Goal: Task Accomplishment & Management: Use online tool/utility

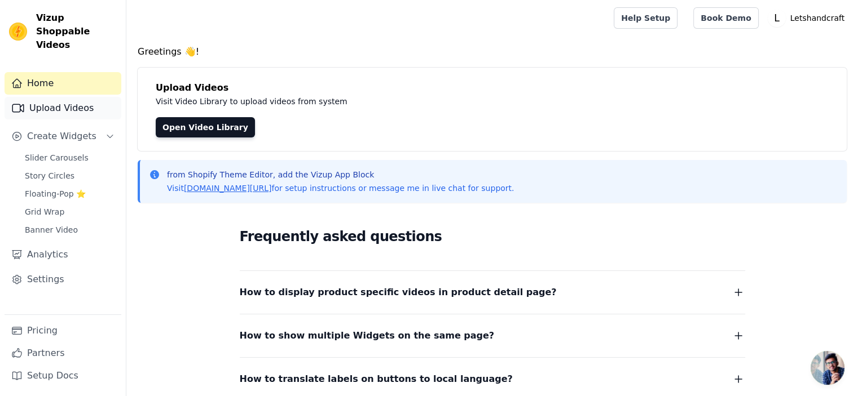
click at [56, 97] on link "Upload Videos" at bounding box center [63, 108] width 117 height 23
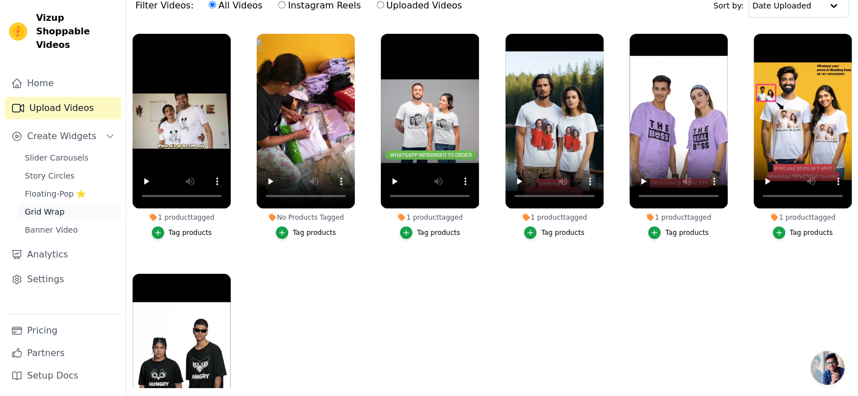
scroll to position [113, 0]
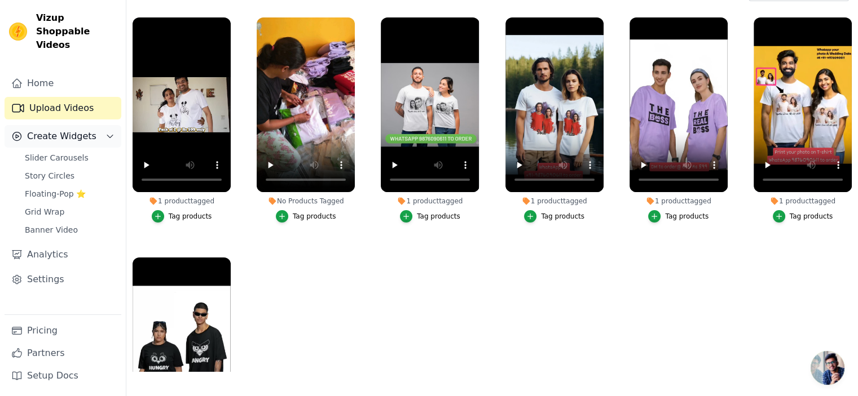
click at [78, 130] on span "Create Widgets" at bounding box center [61, 137] width 69 height 14
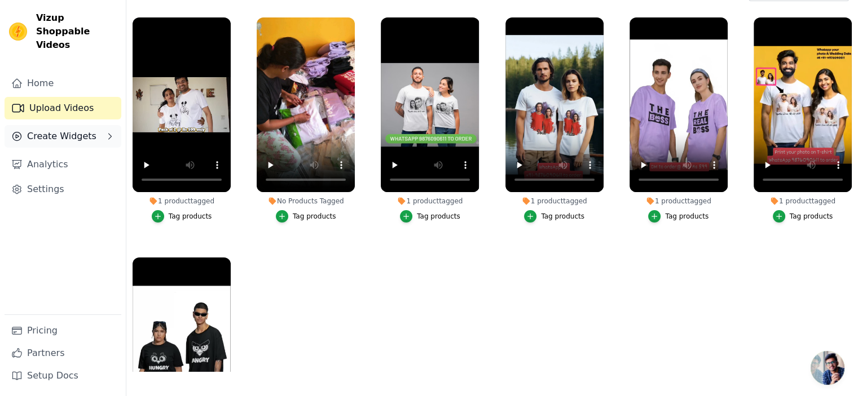
click at [78, 130] on span "Create Widgets" at bounding box center [61, 137] width 69 height 14
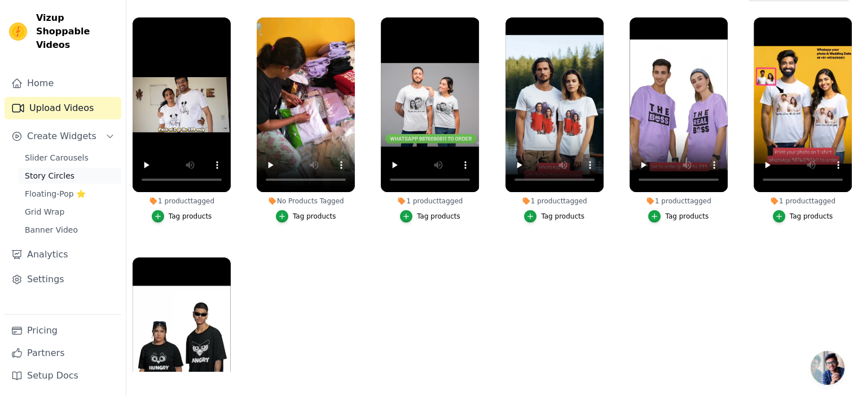
click at [65, 170] on span "Story Circles" at bounding box center [50, 175] width 50 height 11
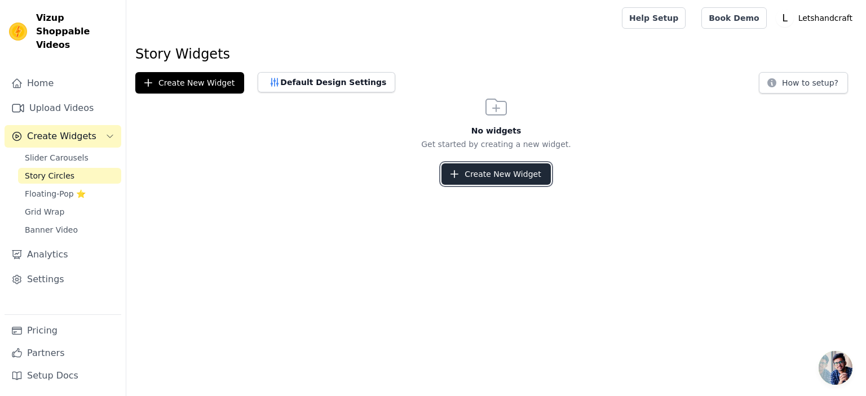
click at [519, 173] on button "Create New Widget" at bounding box center [496, 174] width 109 height 21
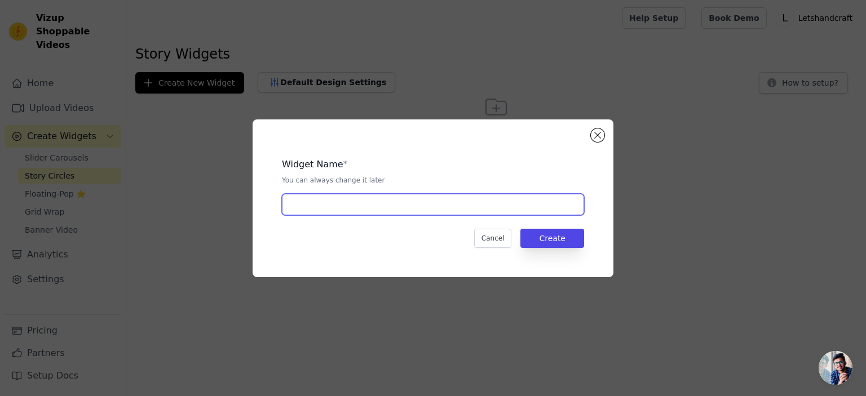
click at [466, 215] on input "text" at bounding box center [433, 204] width 302 height 21
click at [371, 201] on input "text" at bounding box center [433, 204] width 302 height 21
type input "Insta stories"
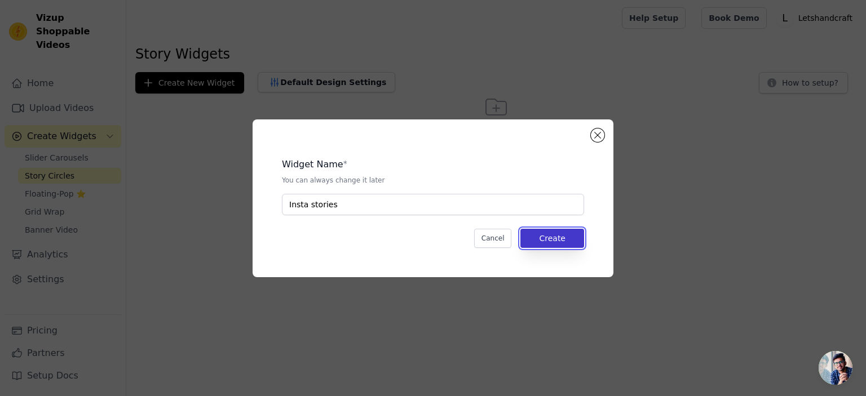
click at [535, 235] on button "Create" at bounding box center [553, 238] width 64 height 19
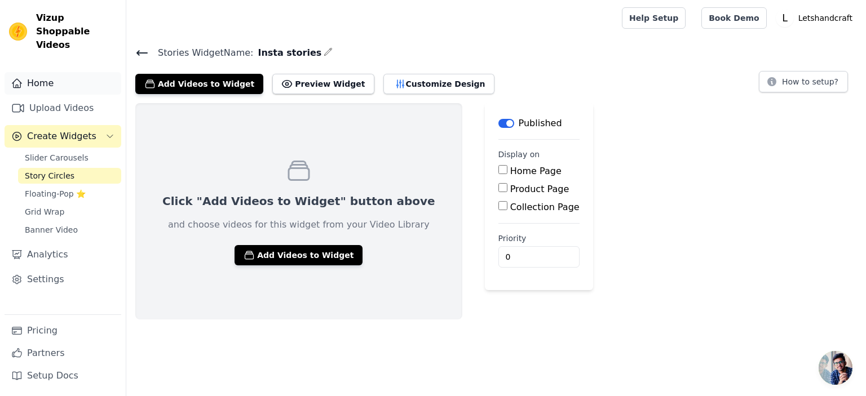
click at [47, 72] on link "Home" at bounding box center [63, 83] width 117 height 23
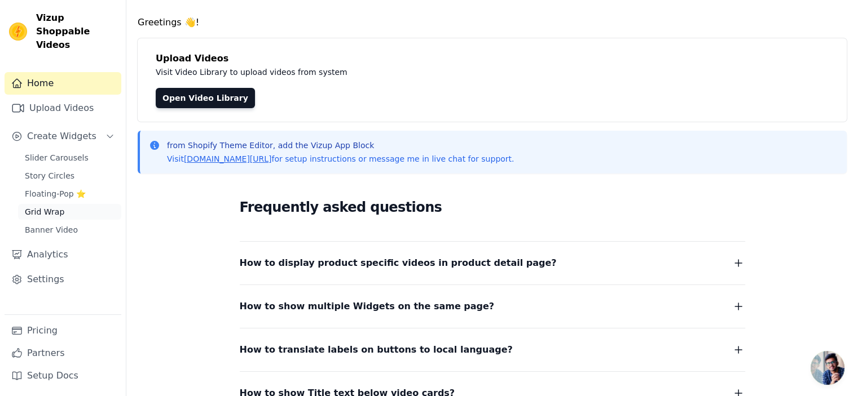
scroll to position [56, 0]
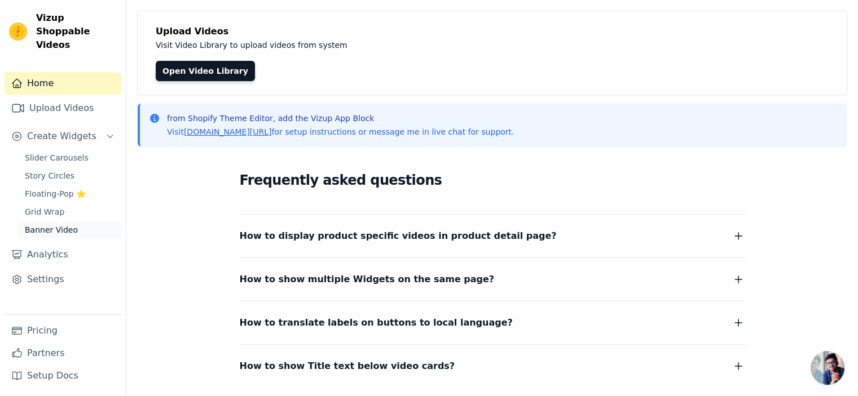
click at [59, 224] on span "Banner Video" at bounding box center [51, 229] width 53 height 11
